Goal: Information Seeking & Learning: Compare options

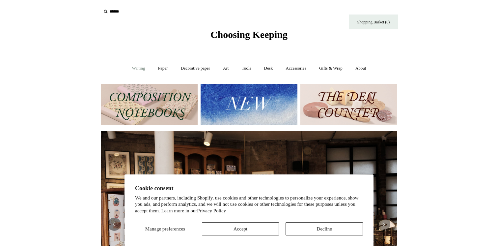
click at [134, 69] on link "Writing +" at bounding box center [138, 68] width 25 height 17
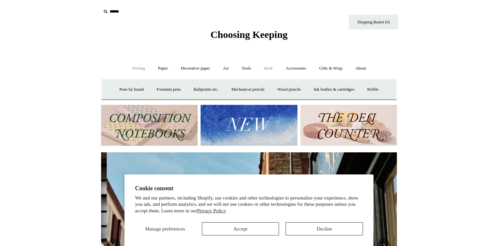
scroll to position [0, 296]
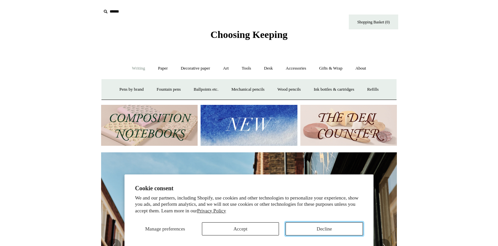
click at [315, 225] on button "Decline" at bounding box center [324, 228] width 77 height 13
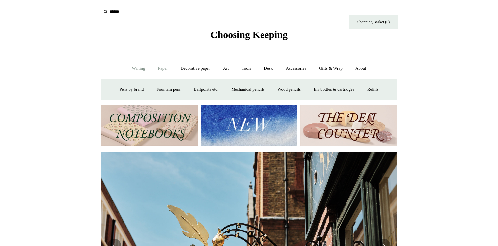
click at [160, 68] on link "Paper +" at bounding box center [163, 68] width 22 height 17
click at [154, 90] on link "Notebooks +" at bounding box center [157, 89] width 30 height 17
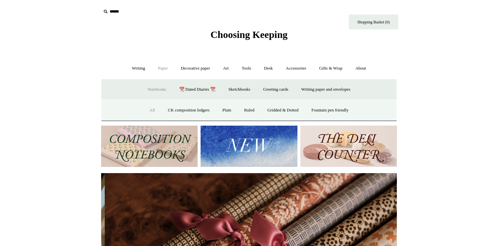
scroll to position [0, 592]
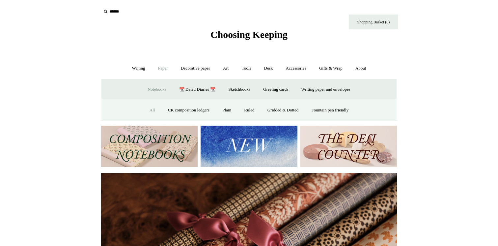
click at [145, 110] on link "All" at bounding box center [152, 109] width 17 height 17
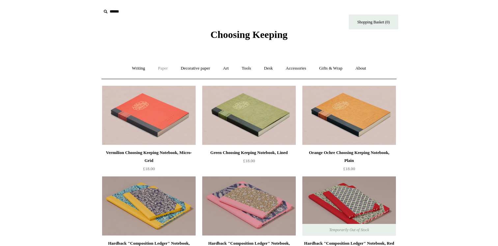
click at [158, 68] on link "Paper +" at bounding box center [163, 68] width 22 height 17
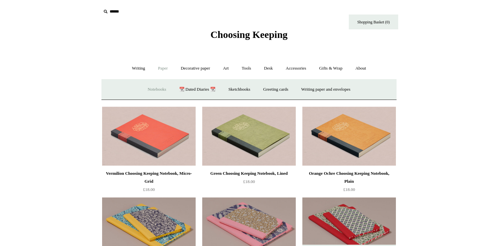
click at [156, 90] on link "Notebooks +" at bounding box center [157, 89] width 30 height 17
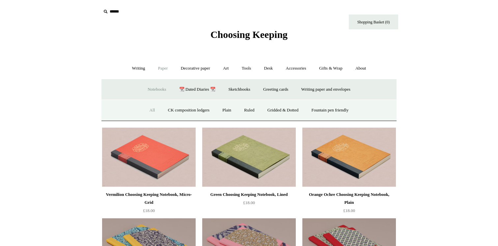
click at [144, 111] on link "All" at bounding box center [152, 109] width 17 height 17
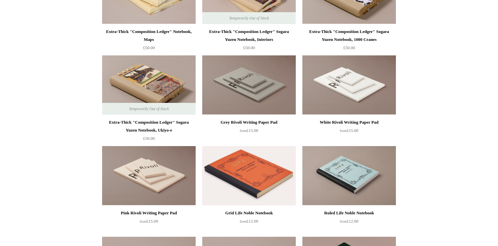
scroll to position [1118, 0]
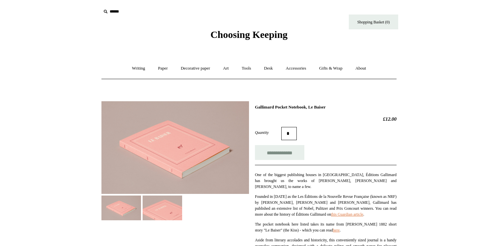
click at [167, 208] on img at bounding box center [163, 207] width 40 height 25
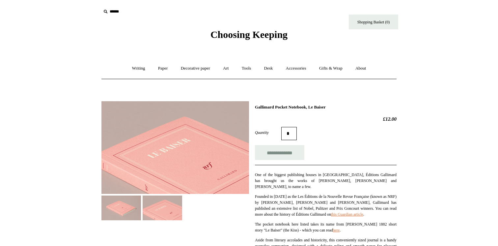
click at [129, 215] on img at bounding box center [121, 207] width 40 height 25
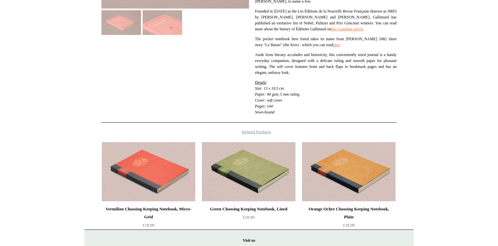
scroll to position [186, 0]
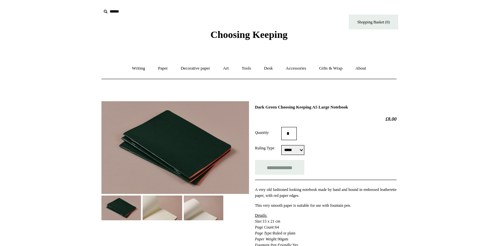
click at [166, 213] on img at bounding box center [163, 207] width 40 height 25
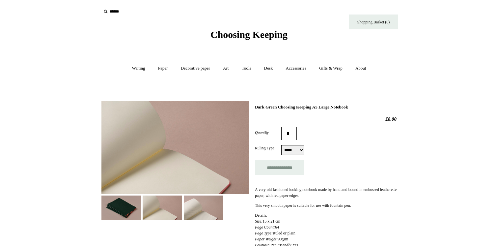
click at [197, 208] on img at bounding box center [204, 207] width 40 height 25
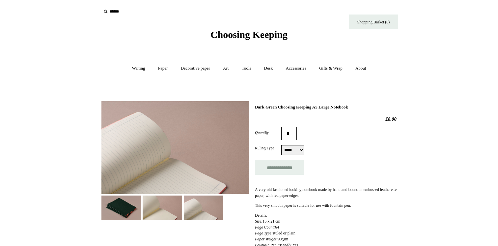
click at [119, 210] on img at bounding box center [121, 207] width 40 height 25
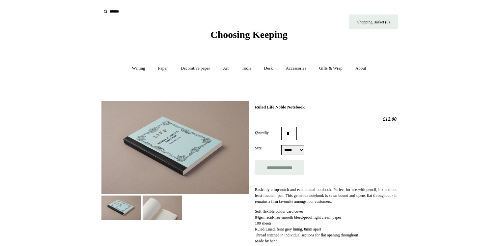
click at [155, 211] on img at bounding box center [163, 207] width 40 height 25
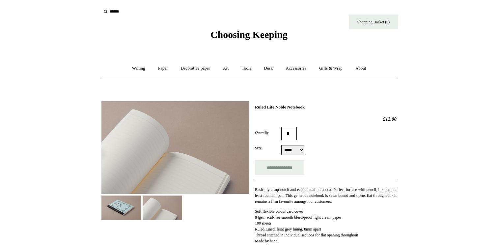
click at [126, 208] on img at bounding box center [121, 207] width 40 height 25
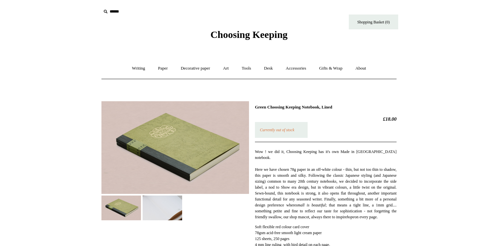
click at [173, 206] on img at bounding box center [163, 207] width 40 height 25
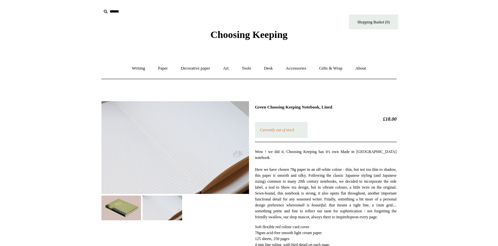
click at [115, 209] on img at bounding box center [121, 207] width 40 height 25
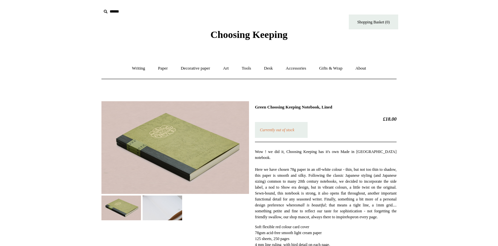
click at [163, 128] on img at bounding box center [175, 147] width 148 height 93
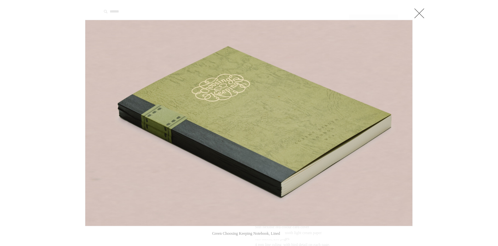
click at [420, 10] on link at bounding box center [419, 13] width 13 height 13
